Goal: Task Accomplishment & Management: Use online tool/utility

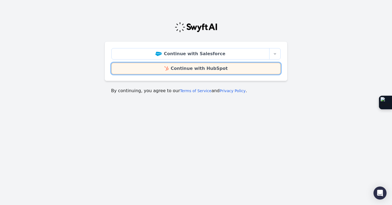
click at [198, 68] on link "Continue with HubSpot" at bounding box center [195, 68] width 169 height 11
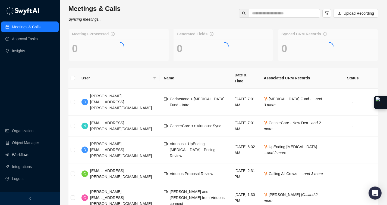
click at [29, 154] on link "Workflows" at bounding box center [20, 154] width 17 height 11
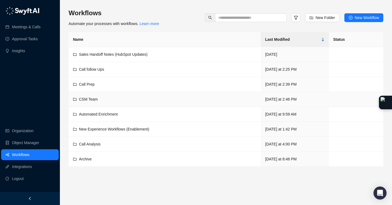
click at [93, 103] on td "CSM Team" at bounding box center [165, 99] width 192 height 15
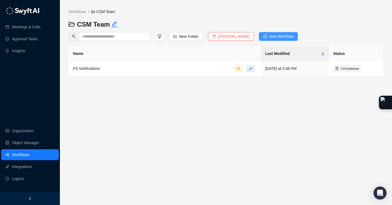
click at [272, 35] on span "New Workflow" at bounding box center [281, 36] width 24 height 6
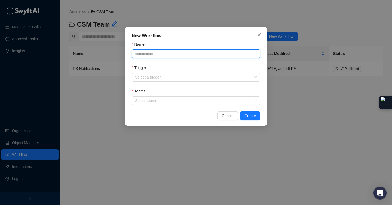
click at [220, 55] on input "Name" at bounding box center [196, 53] width 128 height 9
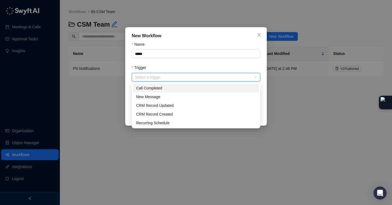
click at [188, 75] on input "Trigger" at bounding box center [194, 77] width 119 height 8
click at [182, 85] on div "Call Completed" at bounding box center [196, 88] width 120 height 6
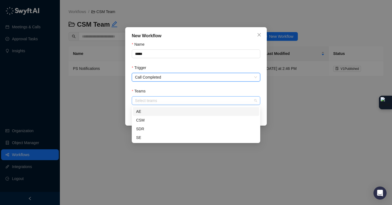
click at [184, 99] on div at bounding box center [193, 101] width 120 height 4
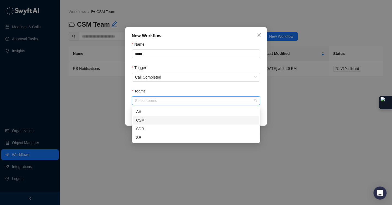
click at [172, 121] on div "CSM" at bounding box center [196, 120] width 120 height 6
click at [278, 124] on div "New Workflow Name ***** Trigger Call Completed Teams CSM Cancel Create" at bounding box center [196, 102] width 392 height 205
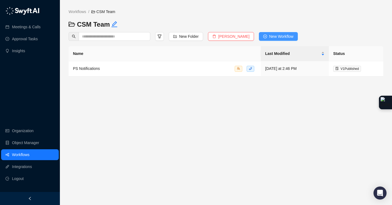
click at [270, 37] on span "New Workflow" at bounding box center [281, 36] width 24 height 6
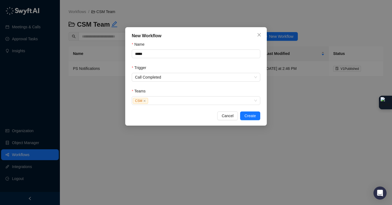
drag, startPoint x: 245, startPoint y: 116, endPoint x: 168, endPoint y: 48, distance: 102.4
click at [169, 47] on div "New Workflow Name ***** Trigger Call Completed Teams CSM Cancel Create" at bounding box center [195, 76] width 141 height 98
drag, startPoint x: 158, startPoint y: 53, endPoint x: 107, endPoint y: 37, distance: 53.7
click at [107, 37] on div "New Workflow Name ***** Trigger Call Completed Teams CSM Cancel Create" at bounding box center [196, 102] width 392 height 205
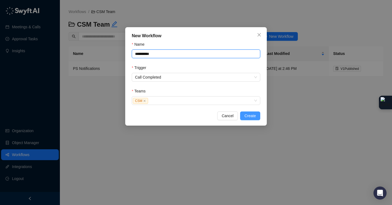
type input "**********"
click at [247, 115] on span "Create" at bounding box center [249, 116] width 11 height 6
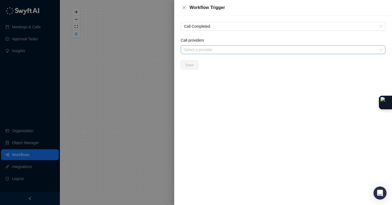
click at [213, 51] on div at bounding box center [280, 50] width 197 height 4
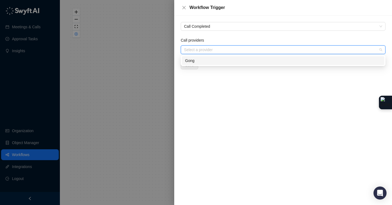
click at [207, 58] on div "Gong" at bounding box center [283, 61] width 196 height 6
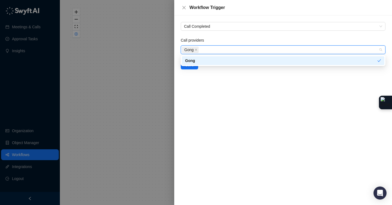
click at [189, 64] on div "Gong" at bounding box center [283, 60] width 202 height 9
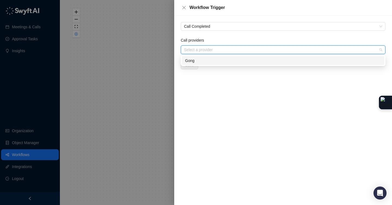
click at [191, 61] on div "Gong" at bounding box center [283, 61] width 196 height 6
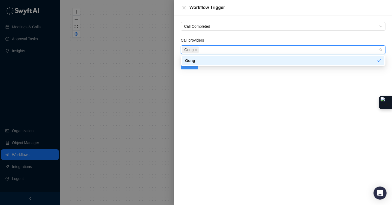
click at [192, 67] on span "Save" at bounding box center [189, 65] width 9 height 6
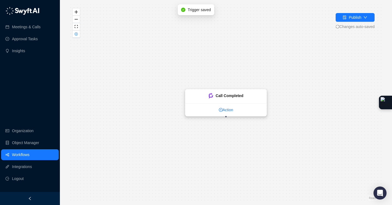
click at [226, 110] on link "Action" at bounding box center [225, 110] width 81 height 6
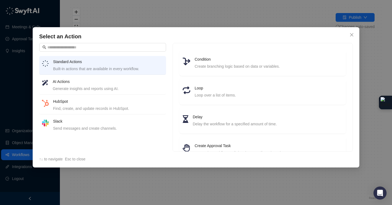
click at [111, 83] on h4 "AI Actions" at bounding box center [108, 82] width 110 height 6
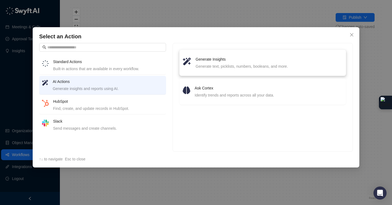
click at [236, 60] on h4 "Generate Insights" at bounding box center [268, 59] width 147 height 6
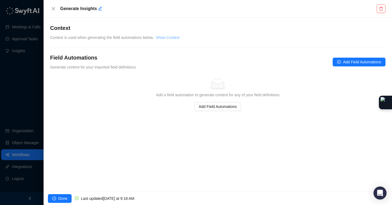
click at [176, 37] on link "Show Context" at bounding box center [168, 37] width 24 height 4
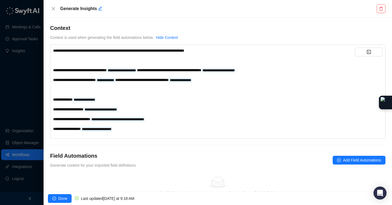
click at [179, 63] on div "﻿" at bounding box center [204, 60] width 302 height 6
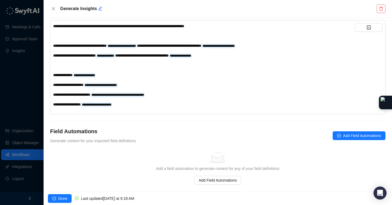
scroll to position [25, 0]
click at [332, 132] on button "Add Field Automations" at bounding box center [358, 135] width 53 height 9
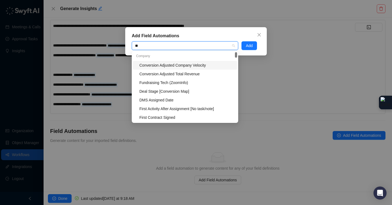
type input "*"
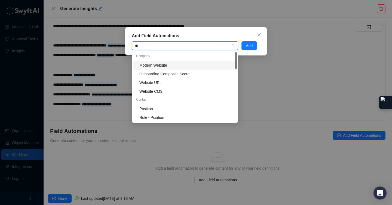
type input "*"
click at [257, 33] on icon "close" at bounding box center [258, 34] width 3 height 3
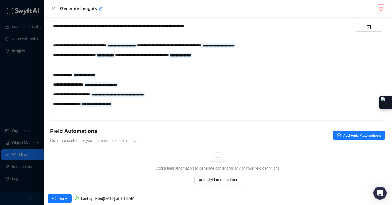
click at [383, 9] on icon "delete" at bounding box center [380, 9] width 4 height 4
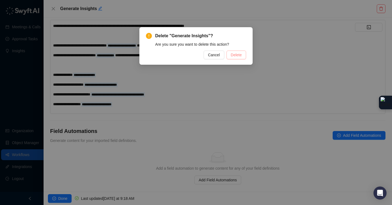
click at [231, 54] on span "Delete" at bounding box center [236, 55] width 11 height 6
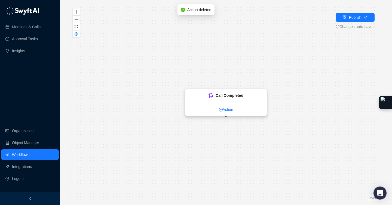
click at [224, 110] on link "Action" at bounding box center [225, 110] width 81 height 6
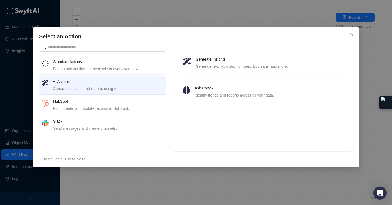
click at [109, 107] on div "Find, create, and update records in HubSpot." at bounding box center [108, 108] width 110 height 6
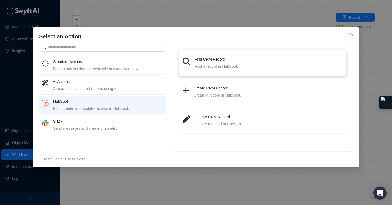
click at [224, 59] on h4 "Find CRM Record" at bounding box center [268, 59] width 148 height 6
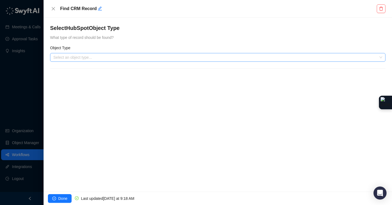
click at [92, 55] on input "search" at bounding box center [215, 57] width 325 height 8
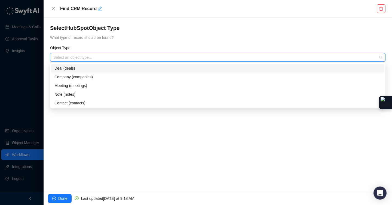
click at [92, 69] on div "Deal (deals)" at bounding box center [217, 68] width 326 height 6
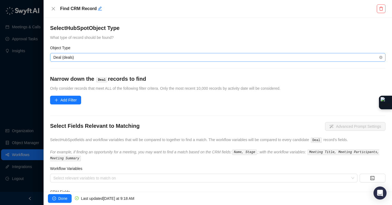
click at [86, 57] on span "Deal (deals)" at bounding box center [217, 57] width 328 height 8
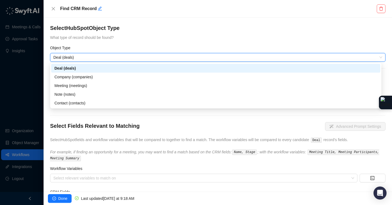
click at [113, 36] on span "What type of record should be found?" at bounding box center [81, 37] width 63 height 4
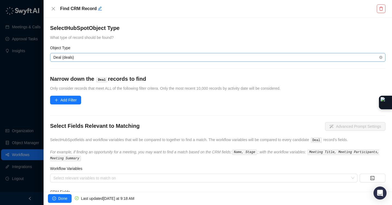
click at [89, 58] on span "Deal (deals)" at bounding box center [217, 57] width 328 height 8
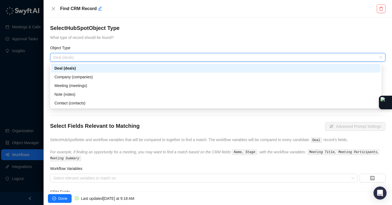
click at [91, 69] on div "Deal (deals)" at bounding box center [215, 68] width 322 height 6
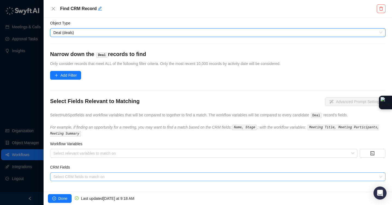
scroll to position [24, 0]
click at [100, 178] on div at bounding box center [214, 177] width 327 height 4
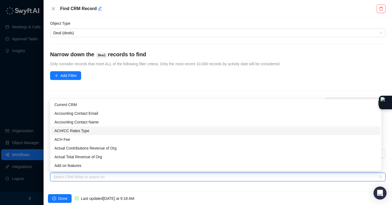
type input "*"
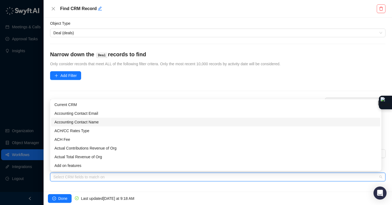
click at [149, 65] on span "Only consider records that meet ALL of the following filter critera. Only the m…" at bounding box center [165, 64] width 230 height 4
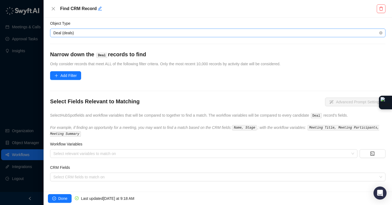
click at [84, 31] on span "Deal (deals)" at bounding box center [217, 33] width 328 height 8
click at [98, 23] on div "Object Type" at bounding box center [217, 24] width 335 height 8
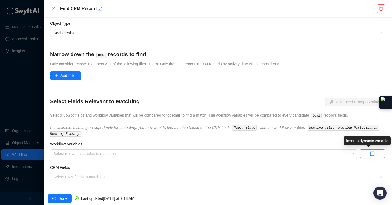
click at [362, 156] on button "button" at bounding box center [372, 153] width 26 height 9
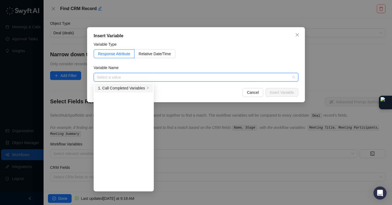
click at [124, 88] on div "1. Call Completed Variables" at bounding box center [121, 88] width 47 height 6
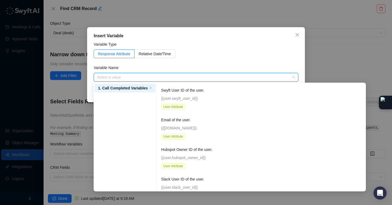
click at [155, 75] on input "search" at bounding box center [194, 77] width 195 height 8
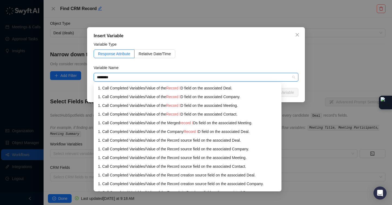
type input "*********"
click at [213, 89] on div "1. Call Completed Variables / Value of the Record ID field on the associated De…" at bounding box center [187, 88] width 179 height 6
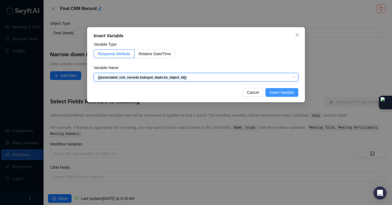
click at [276, 91] on span "Insert Variable" at bounding box center [281, 92] width 24 height 6
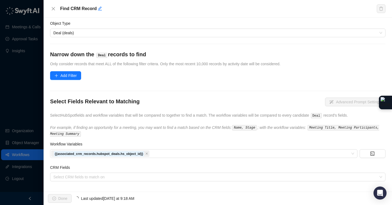
click at [83, 73] on form "Select HubSpot Object Type What type of record should be found? Object Type Dea…" at bounding box center [217, 91] width 335 height 182
click at [74, 77] on span "Add Filter" at bounding box center [68, 76] width 16 height 6
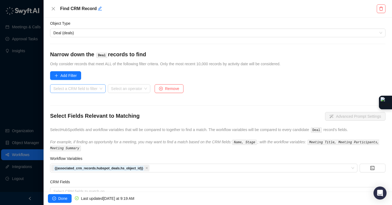
click at [80, 88] on input "search" at bounding box center [76, 89] width 46 height 8
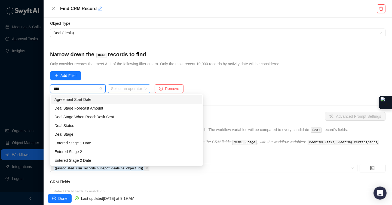
type input "*****"
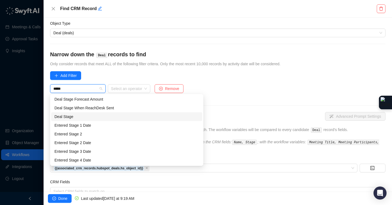
scroll to position [0, 0]
click at [79, 116] on div "Deal Stage" at bounding box center [126, 117] width 144 height 6
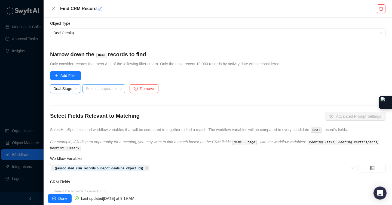
click at [122, 87] on div "Select an operator" at bounding box center [103, 88] width 42 height 9
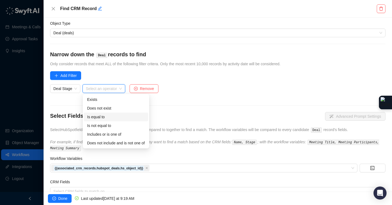
click at [107, 117] on div "Is equal to" at bounding box center [116, 117] width 58 height 6
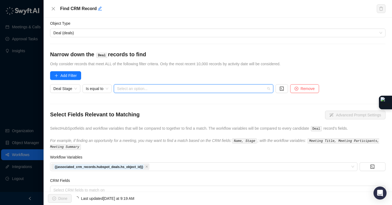
click at [138, 89] on input "search" at bounding box center [192, 89] width 150 height 8
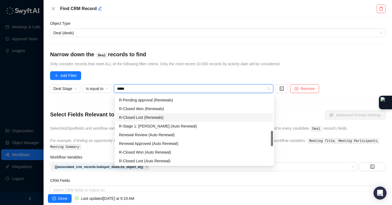
scroll to position [35, 0]
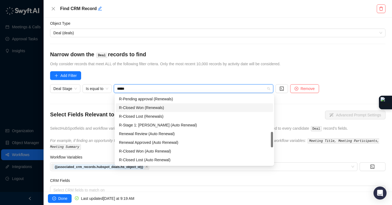
type input "*"
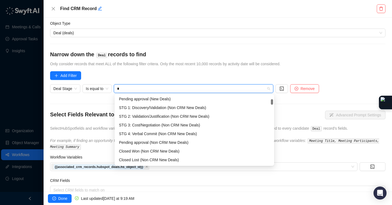
scroll to position [36, 0]
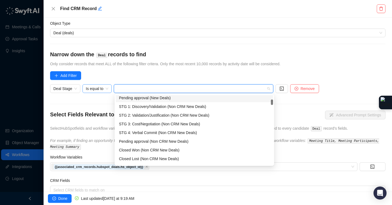
click at [106, 88] on span "Is equal to" at bounding box center [97, 89] width 23 height 8
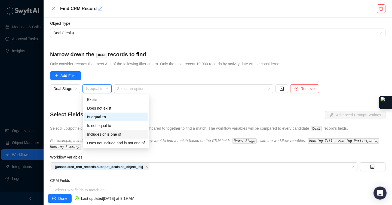
click at [124, 133] on div "Includes or is one of" at bounding box center [116, 134] width 58 height 6
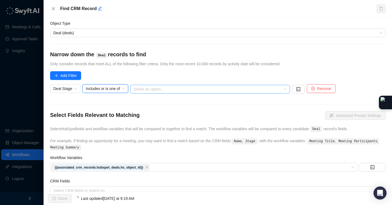
click at [161, 87] on div at bounding box center [206, 89] width 151 height 4
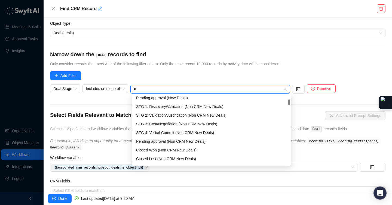
type input "**"
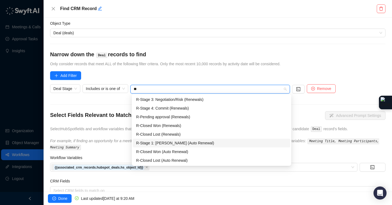
click at [164, 142] on div "R-Stage 1: [PERSON_NAME] (Auto Renewal)" at bounding box center [211, 143] width 151 height 6
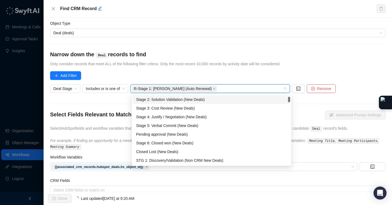
click at [180, 100] on div "Stage 2: Solution Validation (New Deals)" at bounding box center [211, 100] width 151 height 6
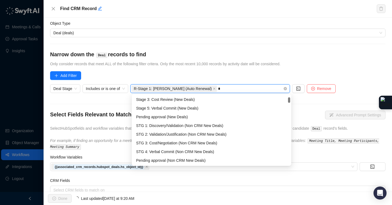
type input "**"
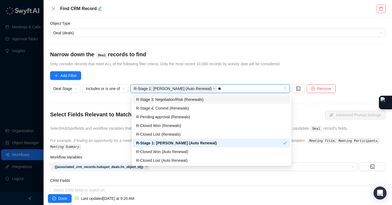
click at [191, 101] on div "R-Stage 3: Negotiation/Risk (Renewals)" at bounding box center [211, 100] width 151 height 6
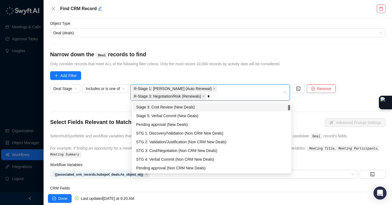
type input "**"
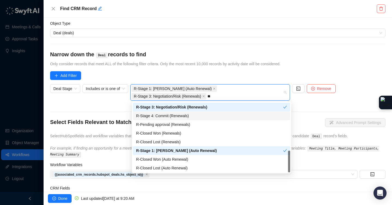
click at [182, 117] on div "R-Stage 4: Commit (Renewals)" at bounding box center [211, 116] width 151 height 6
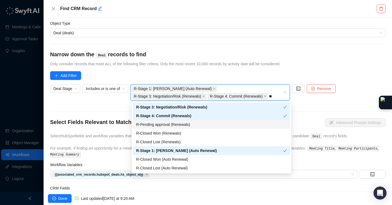
scroll to position [16, 0]
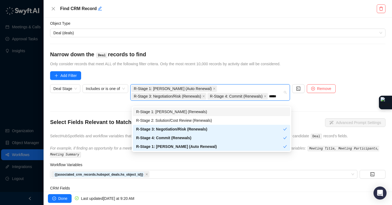
type input "******"
click at [204, 121] on div "R-Stage 2: Solution/Cost Review (Renewals)" at bounding box center [211, 120] width 151 height 6
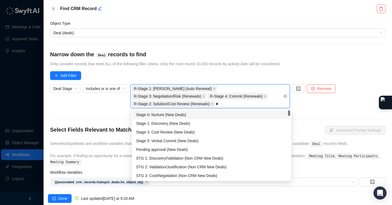
type input "**"
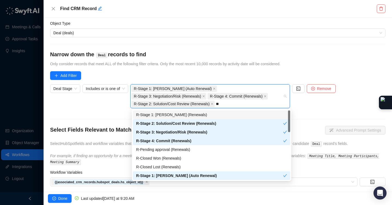
click at [222, 112] on div "R-Stage 1: [PERSON_NAME] (Renewals)" at bounding box center [211, 115] width 151 height 6
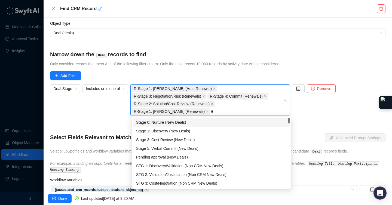
type input "**"
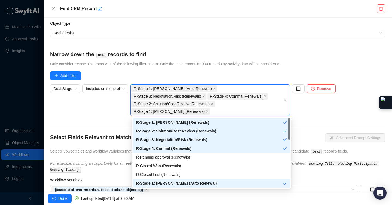
click at [254, 69] on form "Select HubSpot Object Type What type of record should be found? Object Type Dea…" at bounding box center [217, 109] width 335 height 218
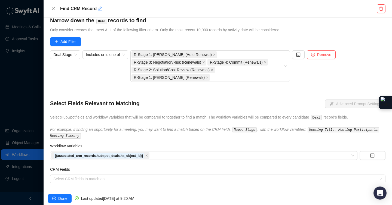
scroll to position [63, 0]
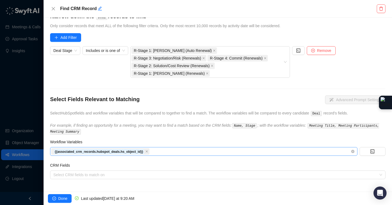
click at [172, 150] on div "{{associated_crm_records.hubspot_deals.hs_object_id}}" at bounding box center [200, 152] width 299 height 8
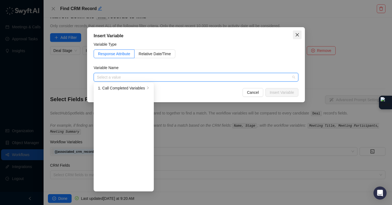
click at [298, 36] on icon "close" at bounding box center [297, 35] width 4 height 4
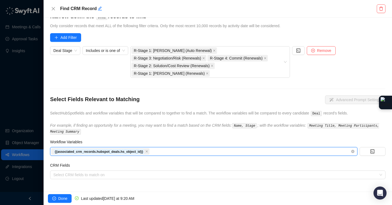
click at [197, 148] on div "{{associated_crm_records.hubspot_deals.hs_object_id}}" at bounding box center [200, 152] width 299 height 8
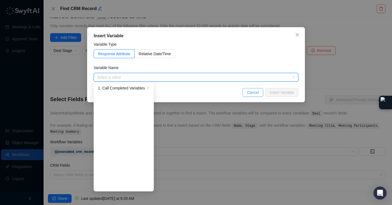
click at [252, 92] on span "Cancel" at bounding box center [253, 92] width 12 height 6
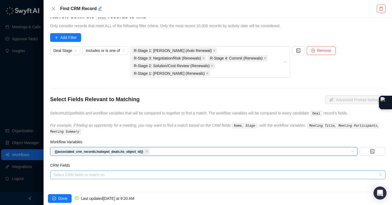
click at [82, 173] on div at bounding box center [214, 175] width 327 height 4
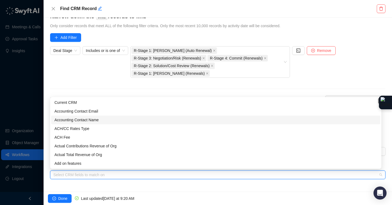
click at [76, 183] on div "Select HubSpot Object Type What type of record should be found? Object Type Dea…" at bounding box center [218, 105] width 348 height 174
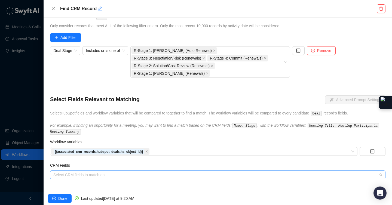
click at [102, 175] on div at bounding box center [214, 175] width 327 height 4
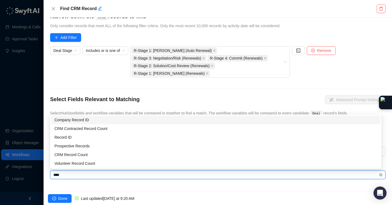
type input "*****"
click at [96, 120] on div "Company Record ID" at bounding box center [215, 120] width 322 height 6
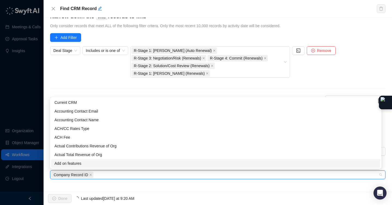
click at [73, 188] on div "Select HubSpot Object Type What type of record should be found? Object Type Dea…" at bounding box center [218, 105] width 348 height 174
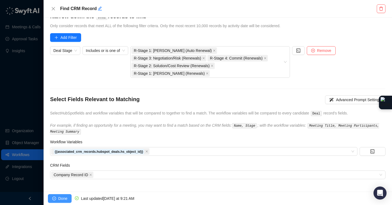
click at [58, 199] on span "Done" at bounding box center [62, 198] width 9 height 6
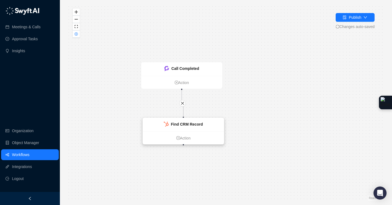
drag, startPoint x: 268, startPoint y: 122, endPoint x: 181, endPoint y: 123, distance: 86.7
click at [181, 123] on strong "Find CRM Record" at bounding box center [187, 124] width 32 height 4
click at [184, 136] on link "Action" at bounding box center [183, 138] width 81 height 6
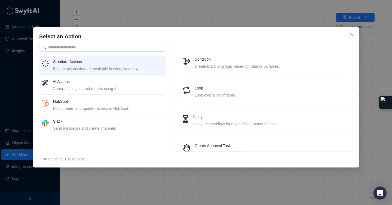
click at [117, 86] on div "Generate insights and reports using AI." at bounding box center [108, 89] width 110 height 6
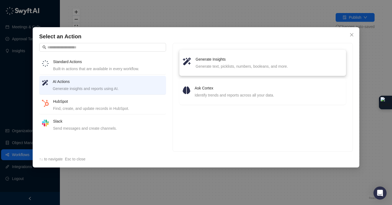
click at [203, 64] on div "Generate text, picklists, numbers, booleans, and more." at bounding box center [268, 66] width 147 height 6
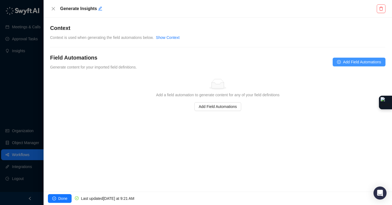
click at [337, 62] on icon "plus-circle" at bounding box center [339, 62] width 4 height 4
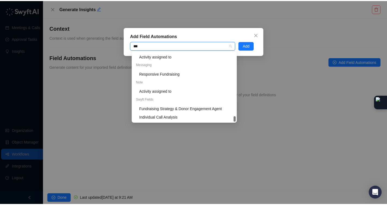
scroll to position [44, 0]
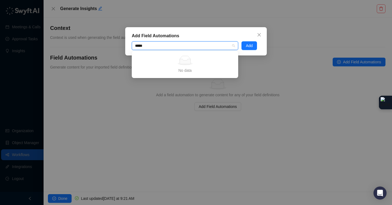
type input "****"
click at [259, 34] on icon "close" at bounding box center [258, 34] width 3 height 3
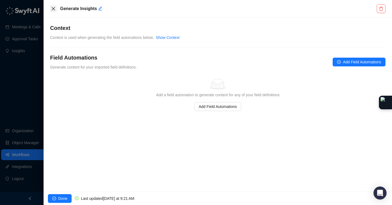
click at [54, 10] on icon "close" at bounding box center [53, 9] width 4 height 4
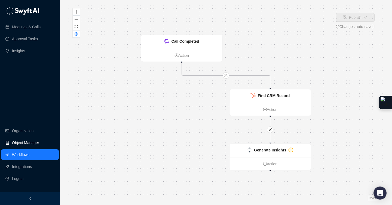
click at [33, 144] on link "Object Manager" at bounding box center [25, 142] width 27 height 11
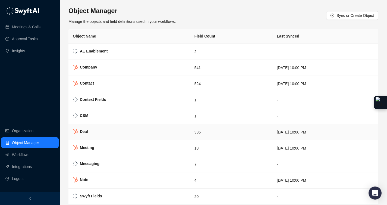
scroll to position [6, 0]
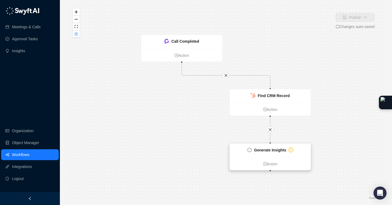
click at [282, 149] on strong "Generate Insights" at bounding box center [270, 150] width 32 height 4
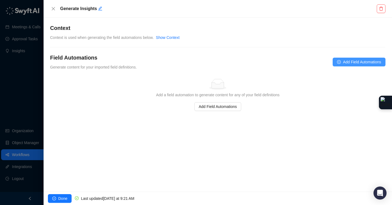
click at [332, 60] on button "Add Field Automations" at bounding box center [358, 62] width 53 height 9
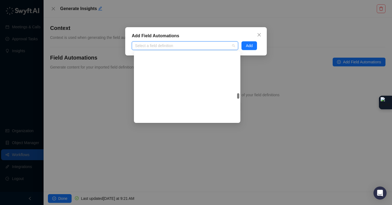
scroll to position [8038, 0]
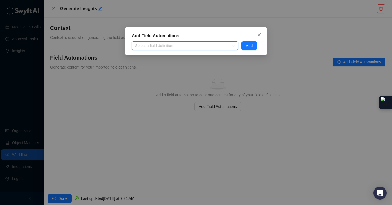
paste input "**********"
type input "**********"
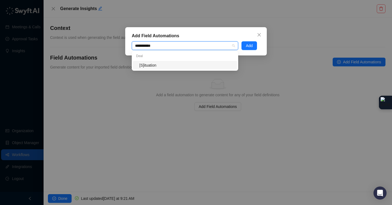
scroll to position [0, 0]
click at [169, 62] on div "[S]ituation" at bounding box center [186, 65] width 94 height 6
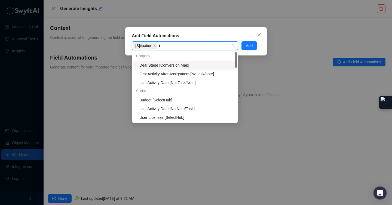
type input "**"
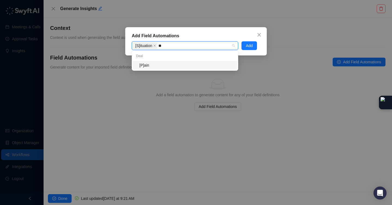
click at [204, 66] on div "[P]ain" at bounding box center [186, 65] width 94 height 6
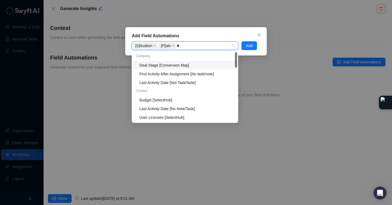
type input "**"
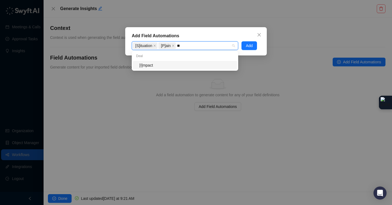
click at [197, 66] on div "[I]mpact" at bounding box center [186, 65] width 94 height 6
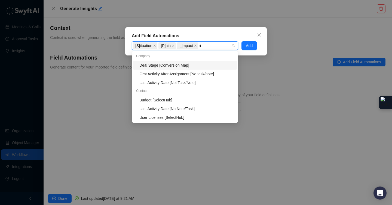
type input "**"
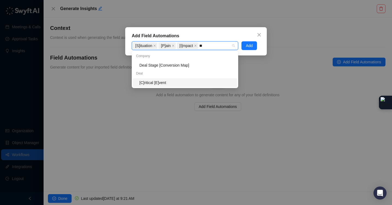
click at [182, 84] on div "[C]ritical [E]vent" at bounding box center [186, 83] width 94 height 6
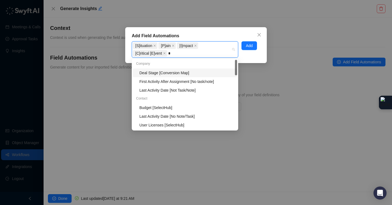
type input "**"
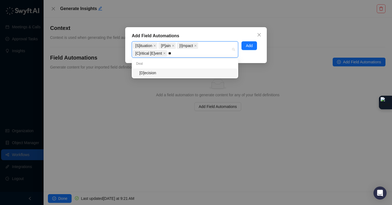
click at [187, 72] on div "[D]ecision" at bounding box center [186, 73] width 94 height 6
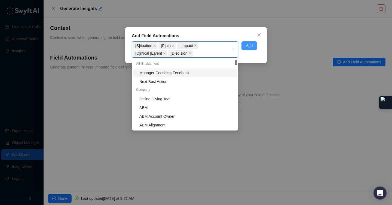
click at [253, 48] on button "Add" at bounding box center [248, 45] width 15 height 9
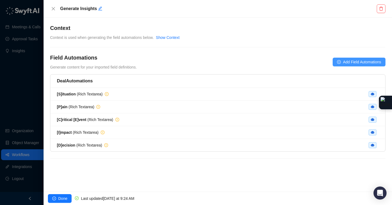
click at [361, 64] on span "Add Field Automations" at bounding box center [362, 62] width 38 height 6
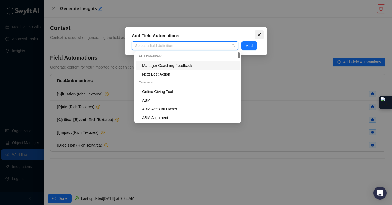
click at [259, 36] on icon "close" at bounding box center [259, 35] width 4 height 4
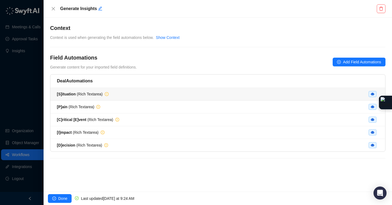
click at [100, 92] on span "[S]ituation ( Rich Textarea )" at bounding box center [80, 94] width 46 height 4
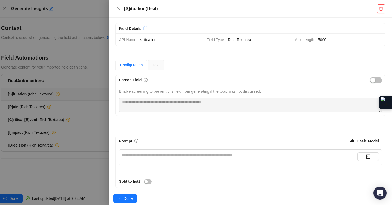
scroll to position [2, 0]
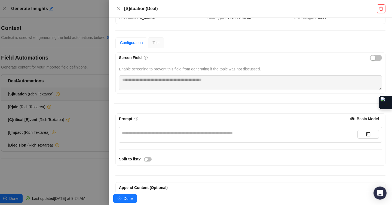
click at [153, 133] on div "**********" at bounding box center [239, 133] width 235 height 6
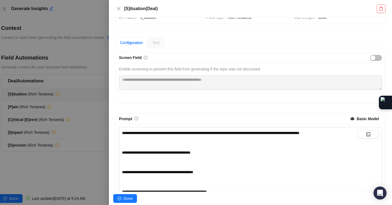
scroll to position [262, 0]
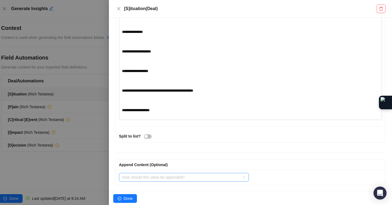
click at [164, 177] on input "search" at bounding box center [182, 177] width 120 height 8
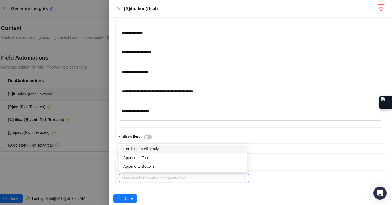
scroll to position [260, 0]
click at [182, 150] on div "Combine Intelligently" at bounding box center [182, 150] width 119 height 6
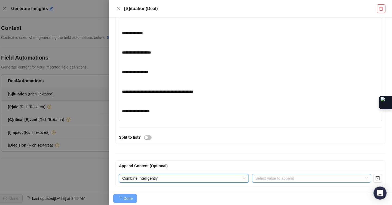
click at [279, 177] on input "search" at bounding box center [309, 178] width 109 height 8
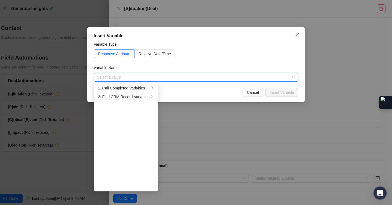
type input "*"
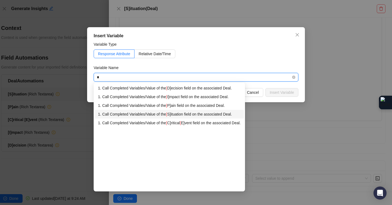
click at [191, 113] on div "1. Call Completed Variables / Value of the [ S]ituation field on the associated…" at bounding box center [169, 114] width 142 height 6
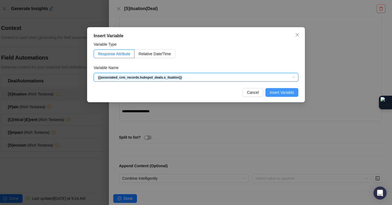
click at [274, 92] on span "Insert Variable" at bounding box center [281, 92] width 24 height 6
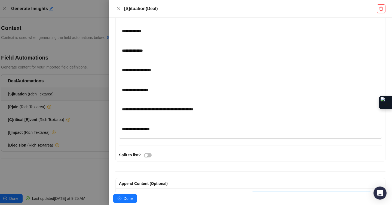
scroll to position [262, 0]
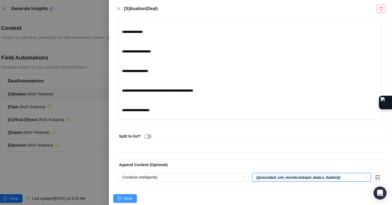
click at [126, 197] on span "Done" at bounding box center [127, 198] width 9 height 6
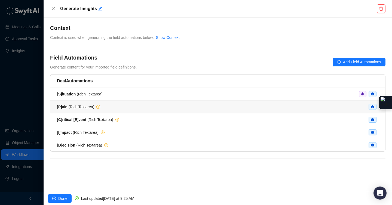
click at [294, 107] on div "[P]ain ( Rich Textarea )" at bounding box center [217, 107] width 321 height 6
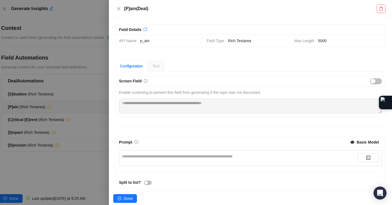
click at [141, 158] on div "**********" at bounding box center [239, 156] width 235 height 6
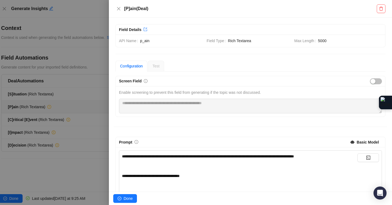
scroll to position [222, 0]
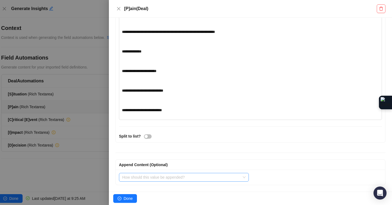
click at [161, 176] on input "search" at bounding box center [182, 177] width 120 height 8
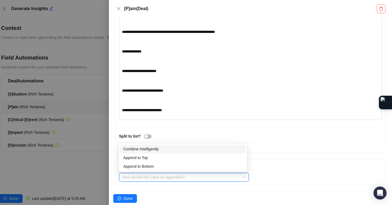
click at [161, 149] on div "Combine Intelligently" at bounding box center [182, 149] width 119 height 6
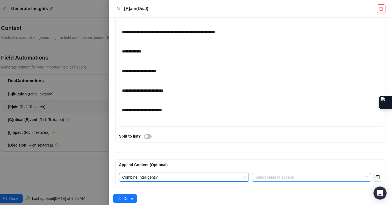
click at [293, 176] on input "search" at bounding box center [309, 177] width 109 height 8
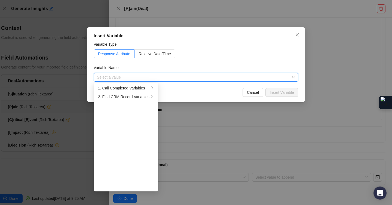
type input "*"
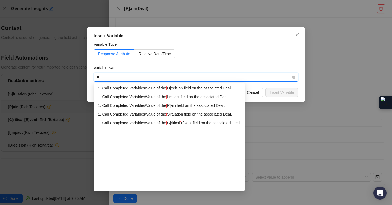
type input "**"
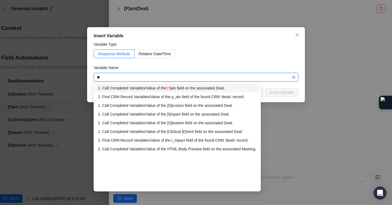
click at [176, 86] on div "1. Call Completed Variables / Value of the [P ]ain field on the associated Deal." at bounding box center [177, 88] width 158 height 6
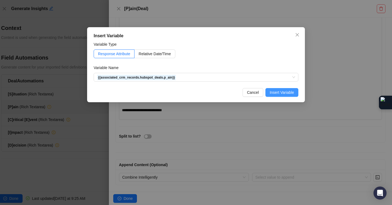
click at [275, 92] on span "Insert Variable" at bounding box center [281, 92] width 24 height 6
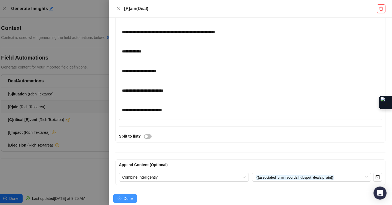
click at [129, 197] on span "Done" at bounding box center [127, 198] width 9 height 6
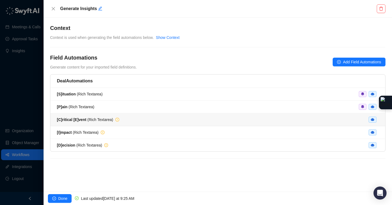
click at [248, 124] on li "[C]ritical [E]vent ( Rich Textarea )" at bounding box center [217, 119] width 334 height 13
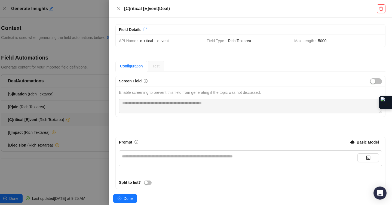
click at [137, 158] on div "**********" at bounding box center [239, 156] width 235 height 6
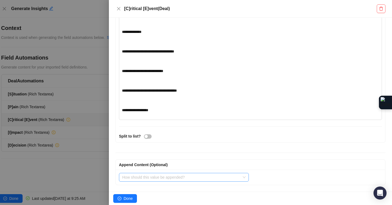
click at [184, 175] on input "search" at bounding box center [182, 177] width 120 height 8
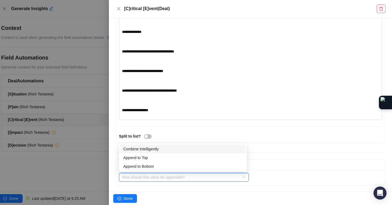
click at [158, 151] on div "Combine Intelligently" at bounding box center [182, 149] width 119 height 6
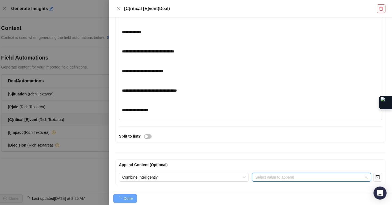
click at [331, 177] on input "search" at bounding box center [309, 177] width 109 height 8
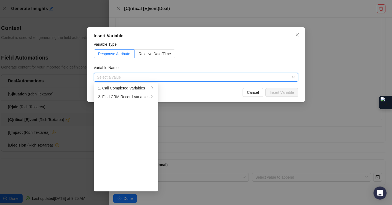
type input "*"
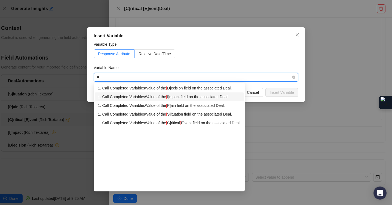
click at [190, 95] on div "1. Call Completed Variables / Value of the [ I]mpact field on the associated De…" at bounding box center [169, 97] width 142 height 6
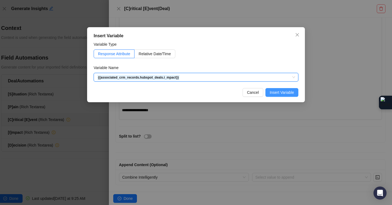
click at [282, 94] on span "Insert Variable" at bounding box center [281, 92] width 24 height 6
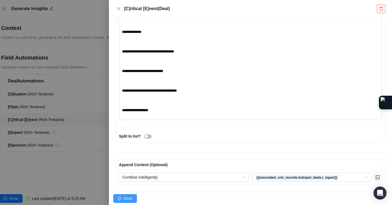
click at [133, 197] on button "Done" at bounding box center [125, 198] width 24 height 9
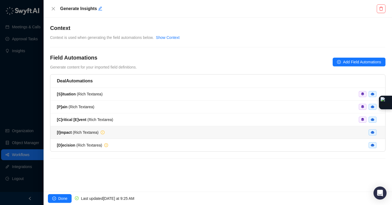
click at [176, 129] on li "[I]mpact ( Rich Textarea )" at bounding box center [217, 132] width 334 height 13
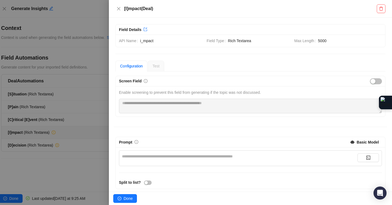
click at [68, 101] on div at bounding box center [196, 102] width 392 height 205
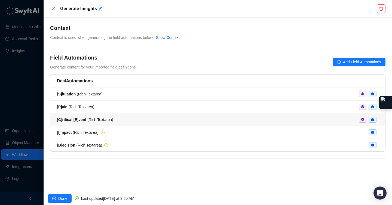
click at [138, 117] on div "[C]ritical [E]vent ( Rich Textarea )" at bounding box center [217, 120] width 321 height 6
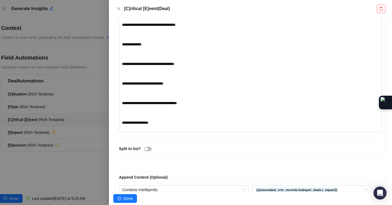
scroll to position [228, 0]
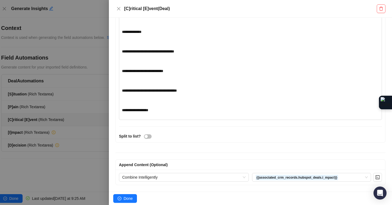
click at [190, 76] on div "**********" at bounding box center [239, 22] width 235 height 182
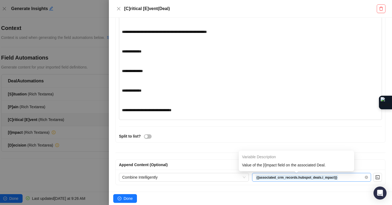
click at [345, 176] on span "{{associated_crm_records.hubspot_deals.i_mpact}}" at bounding box center [311, 177] width 112 height 8
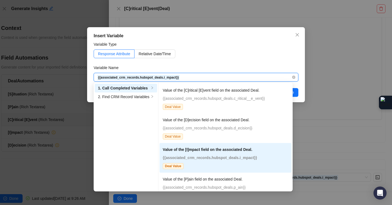
click at [229, 78] on span "{{associated_crm_records.hubspot_deals.i_mpact}}" at bounding box center [196, 77] width 198 height 8
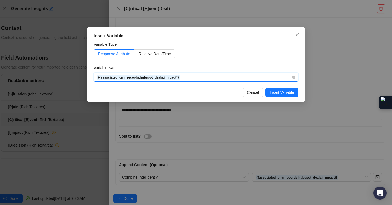
click at [225, 78] on span "{{associated_crm_records.hubspot_deals.i_mpact}}" at bounding box center [196, 77] width 198 height 8
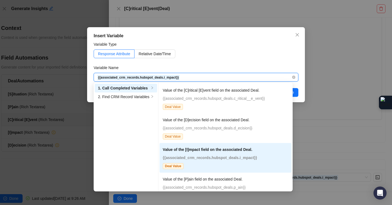
type input "*"
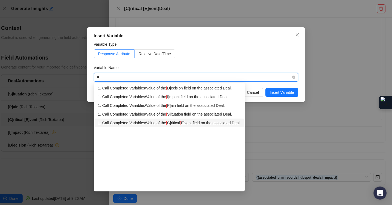
click at [154, 123] on div "1. Call Completed Variables / Value of the [ C]ritical [ E]vent field on the as…" at bounding box center [169, 123] width 142 height 6
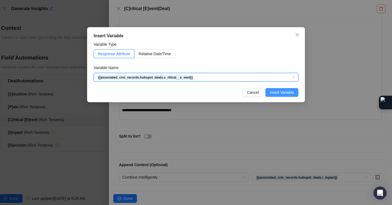
click at [286, 91] on span "Insert Variable" at bounding box center [281, 92] width 24 height 6
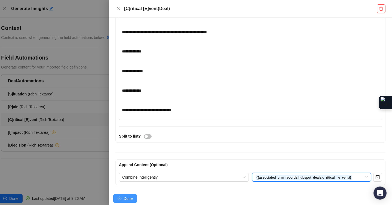
click at [131, 198] on span "Done" at bounding box center [127, 198] width 9 height 6
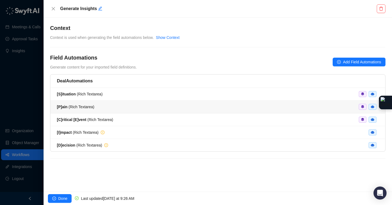
click at [170, 104] on div "[P]ain ( Rich Textarea )" at bounding box center [217, 107] width 321 height 6
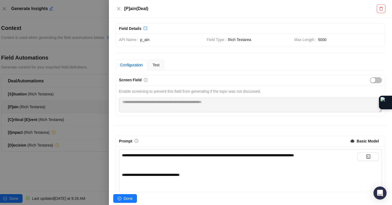
scroll to position [2, 0]
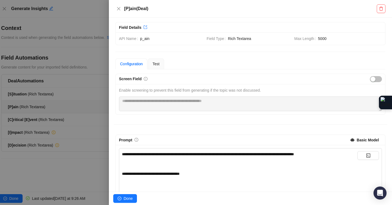
click at [54, 77] on div at bounding box center [196, 102] width 392 height 205
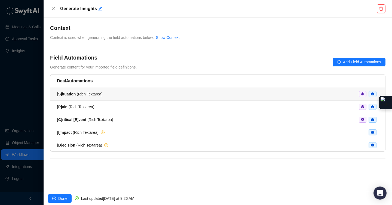
click at [100, 92] on span "[S]ituation ( Rich Textarea )" at bounding box center [80, 94] width 46 height 4
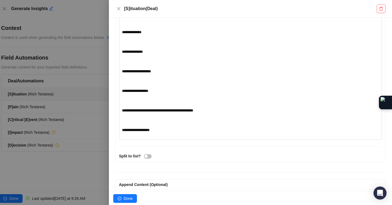
scroll to position [262, 0]
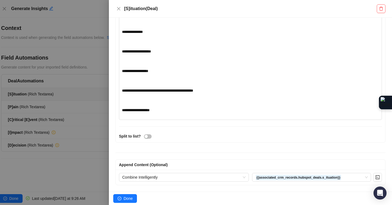
click at [54, 108] on div at bounding box center [196, 102] width 392 height 205
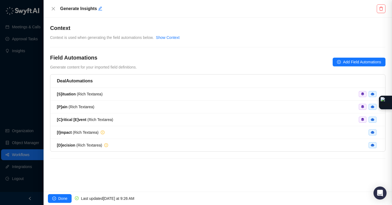
click at [60, 108] on div at bounding box center [196, 102] width 392 height 205
click at [93, 110] on li "[P]ain ( Rich Textarea )" at bounding box center [217, 107] width 334 height 13
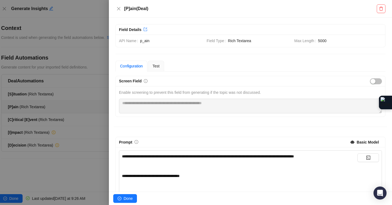
click at [75, 119] on div at bounding box center [196, 102] width 392 height 205
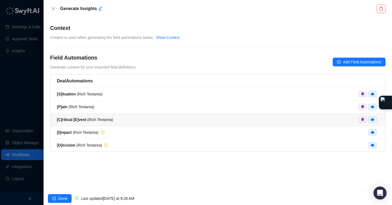
click at [108, 120] on span "[C]ritical [E]vent ( Rich Textarea )" at bounding box center [85, 119] width 56 height 4
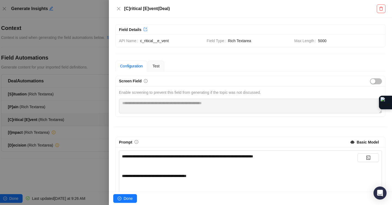
click at [67, 131] on div at bounding box center [196, 102] width 392 height 205
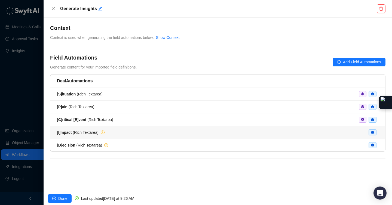
click at [115, 133] on div "[I]mpact ( Rich Textarea )" at bounding box center [217, 132] width 321 height 6
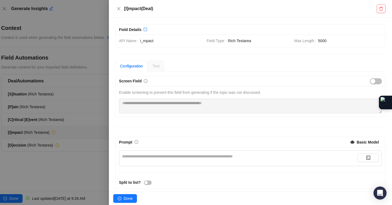
click at [136, 153] on div "**********" at bounding box center [250, 158] width 263 height 16
click at [135, 156] on div "**********" at bounding box center [239, 156] width 235 height 6
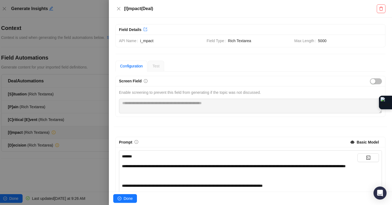
scroll to position [238, 0]
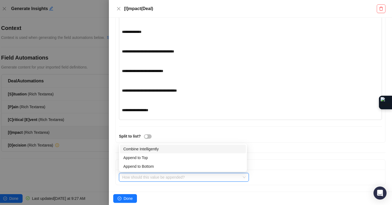
click at [177, 173] on input "search" at bounding box center [182, 177] width 120 height 8
click at [158, 151] on div "Combine Intelligently" at bounding box center [182, 149] width 119 height 6
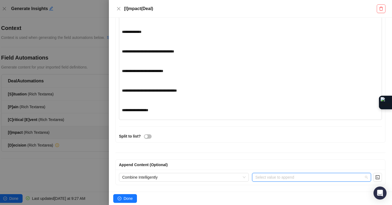
click at [291, 178] on input "search" at bounding box center [309, 177] width 109 height 8
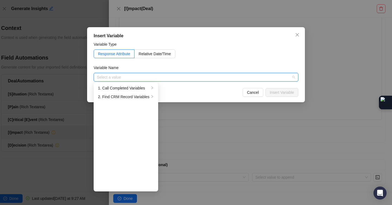
type input "*"
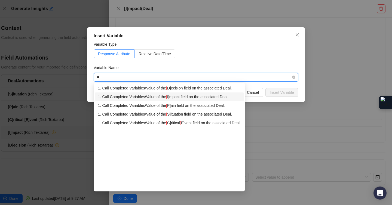
click at [207, 95] on div "1. Call Completed Variables / Value of the [ I]mpact field on the associated De…" at bounding box center [169, 97] width 142 height 6
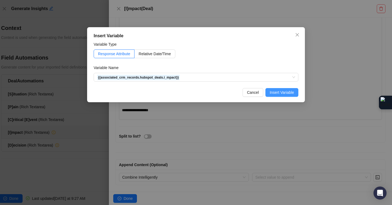
click at [277, 92] on span "Insert Variable" at bounding box center [281, 92] width 24 height 6
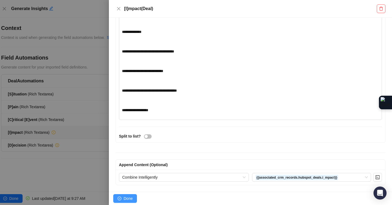
click at [129, 197] on span "Done" at bounding box center [127, 198] width 9 height 6
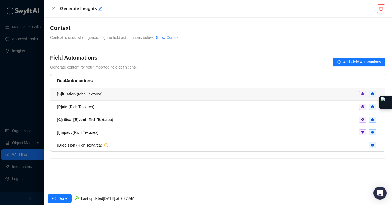
click at [97, 95] on span "[S]ituation ( Rich Textarea )" at bounding box center [80, 94] width 46 height 4
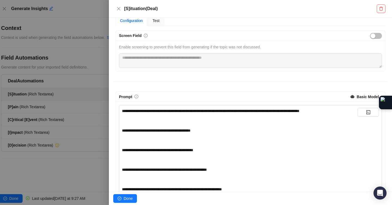
scroll to position [47, 0]
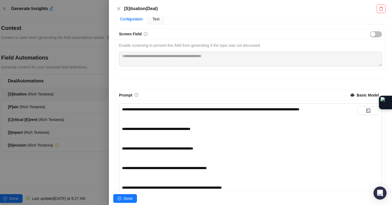
drag, startPoint x: 63, startPoint y: 102, endPoint x: 61, endPoint y: 105, distance: 2.9
click at [63, 103] on div at bounding box center [196, 102] width 392 height 205
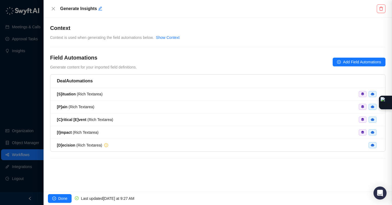
drag, startPoint x: 58, startPoint y: 108, endPoint x: 64, endPoint y: 108, distance: 5.8
click at [58, 108] on div at bounding box center [196, 102] width 392 height 205
click at [82, 107] on span "[P]ain ( Rich Textarea )" at bounding box center [75, 107] width 37 height 4
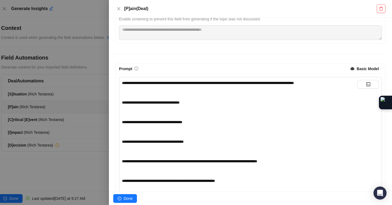
scroll to position [72, 0]
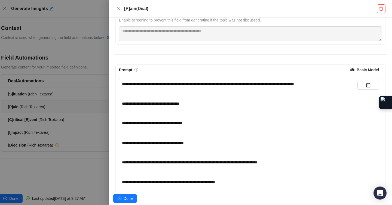
click at [58, 123] on div at bounding box center [196, 102] width 392 height 205
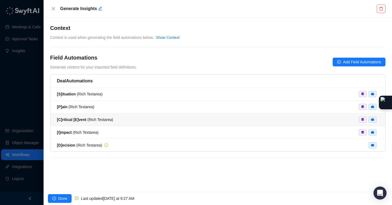
click at [93, 118] on span "[C]ritical [E]vent ( Rich Textarea )" at bounding box center [85, 119] width 56 height 4
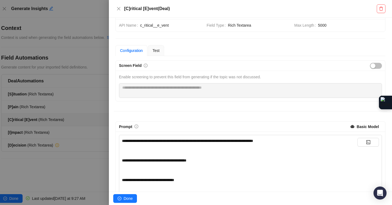
scroll to position [69, 0]
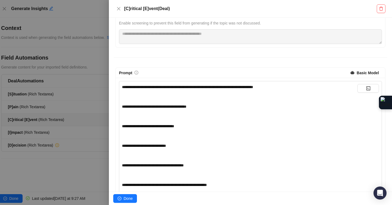
click at [65, 133] on div at bounding box center [196, 102] width 392 height 205
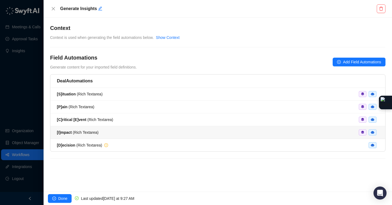
click at [110, 132] on div "[I]mpact ( Rich Textarea )" at bounding box center [217, 132] width 321 height 6
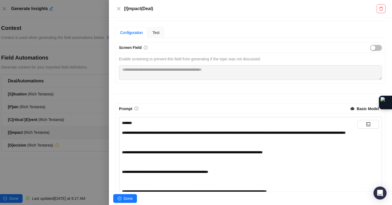
scroll to position [75, 0]
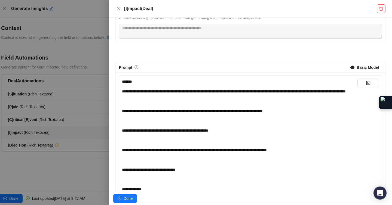
click at [76, 134] on div at bounding box center [196, 102] width 392 height 205
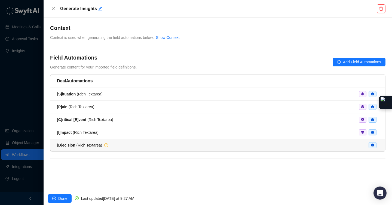
click at [110, 145] on div "[D]ecision ( Rich Textarea )" at bounding box center [217, 145] width 321 height 6
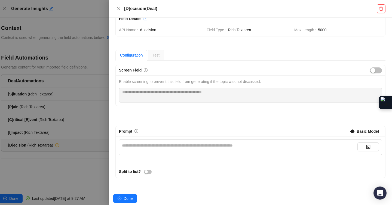
scroll to position [17, 0]
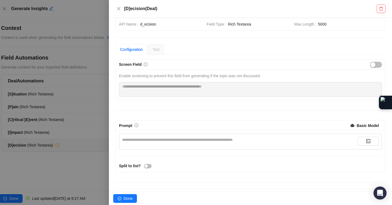
click at [150, 139] on div "**********" at bounding box center [239, 140] width 235 height 6
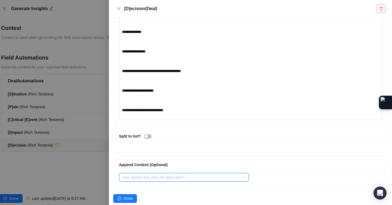
click at [140, 174] on input "search" at bounding box center [182, 177] width 120 height 8
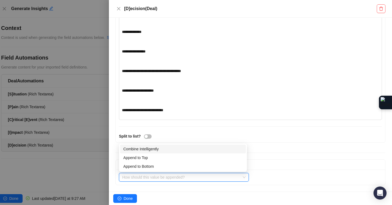
click at [148, 149] on div "Combine Intelligently" at bounding box center [182, 149] width 119 height 6
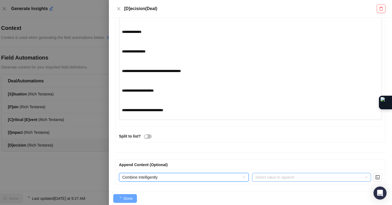
click at [267, 177] on input "search" at bounding box center [309, 177] width 109 height 8
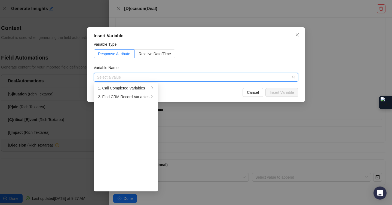
type input "*"
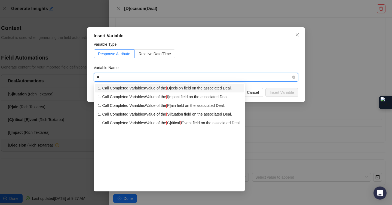
click at [202, 86] on div "1. Call Completed Variables / Value of the [ D]ecision field on the associated …" at bounding box center [169, 88] width 142 height 6
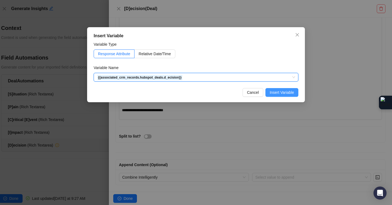
click at [282, 91] on span "Insert Variable" at bounding box center [281, 92] width 24 height 6
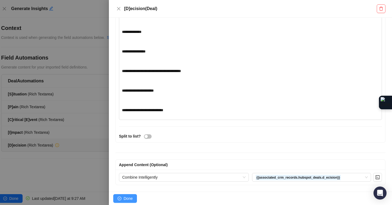
click at [133, 198] on button "Done" at bounding box center [125, 198] width 24 height 9
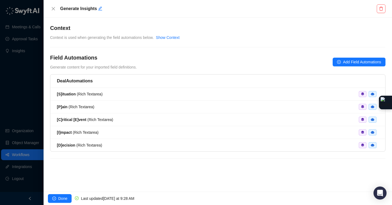
drag, startPoint x: 62, startPoint y: 198, endPoint x: 107, endPoint y: 23, distance: 180.4
click at [105, 36] on div "**********" at bounding box center [218, 102] width 348 height 205
click at [100, 10] on icon "edit" at bounding box center [100, 8] width 4 height 4
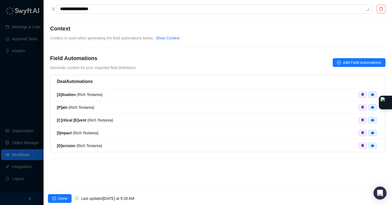
drag, startPoint x: 97, startPoint y: 11, endPoint x: 35, endPoint y: -11, distance: 65.3
click at [35, 0] on html "**********" at bounding box center [196, 102] width 392 height 205
type textarea "*"
type textarea "**"
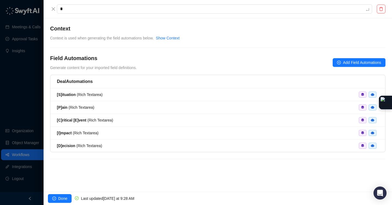
type textarea "**"
type textarea "***"
type textarea "****"
type textarea "*****"
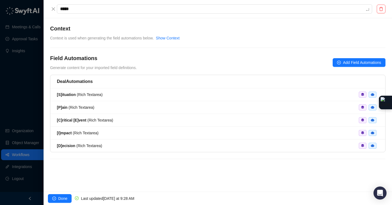
type textarea "******"
type textarea "*******"
type textarea "********"
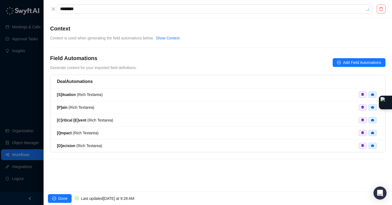
type textarea "********"
type textarea "**********"
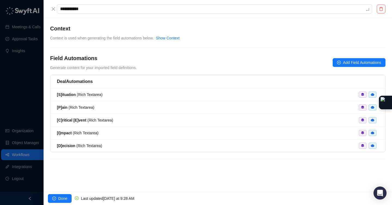
type textarea "**********"
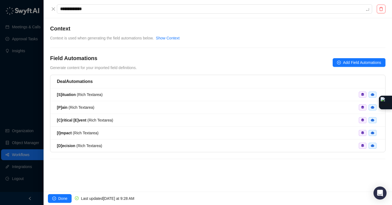
type textarea "**********"
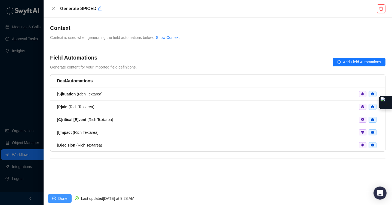
click at [63, 199] on span "Done" at bounding box center [62, 198] width 9 height 6
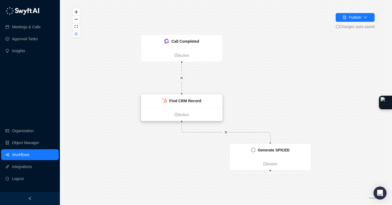
drag, startPoint x: 260, startPoint y: 98, endPoint x: 194, endPoint y: 104, distance: 66.6
click at [194, 104] on div "Find CRM Record" at bounding box center [185, 101] width 32 height 6
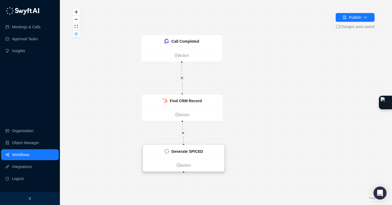
drag, startPoint x: 269, startPoint y: 151, endPoint x: 183, endPoint y: 153, distance: 86.2
click at [183, 153] on strong "Generate SPICED" at bounding box center [187, 151] width 32 height 4
click at [353, 17] on div "Publish" at bounding box center [354, 17] width 13 height 6
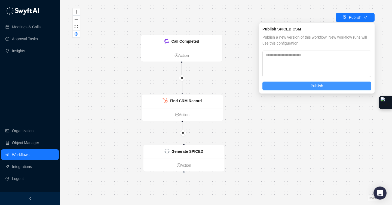
click at [314, 88] on span "Publish" at bounding box center [316, 86] width 13 height 6
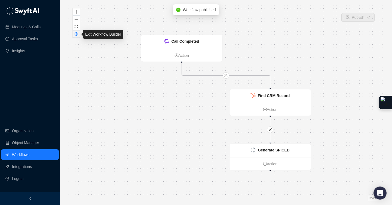
click at [76, 37] on button "button" at bounding box center [76, 33] width 7 height 7
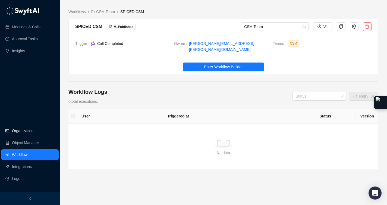
click at [26, 132] on link "Organization" at bounding box center [22, 130] width 21 height 11
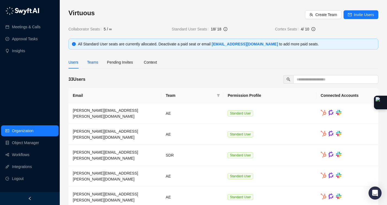
click at [97, 62] on div "Teams" at bounding box center [92, 62] width 11 height 6
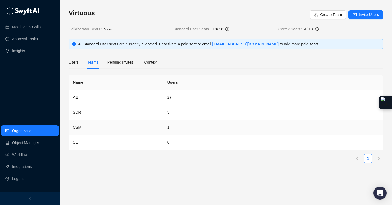
click at [90, 123] on td "CSM" at bounding box center [116, 127] width 94 height 15
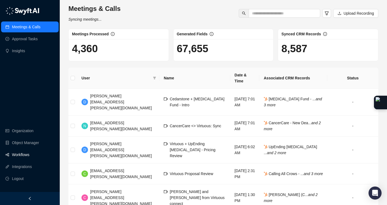
click at [24, 155] on link "Workflows" at bounding box center [20, 154] width 17 height 11
